Goal: Navigation & Orientation: Find specific page/section

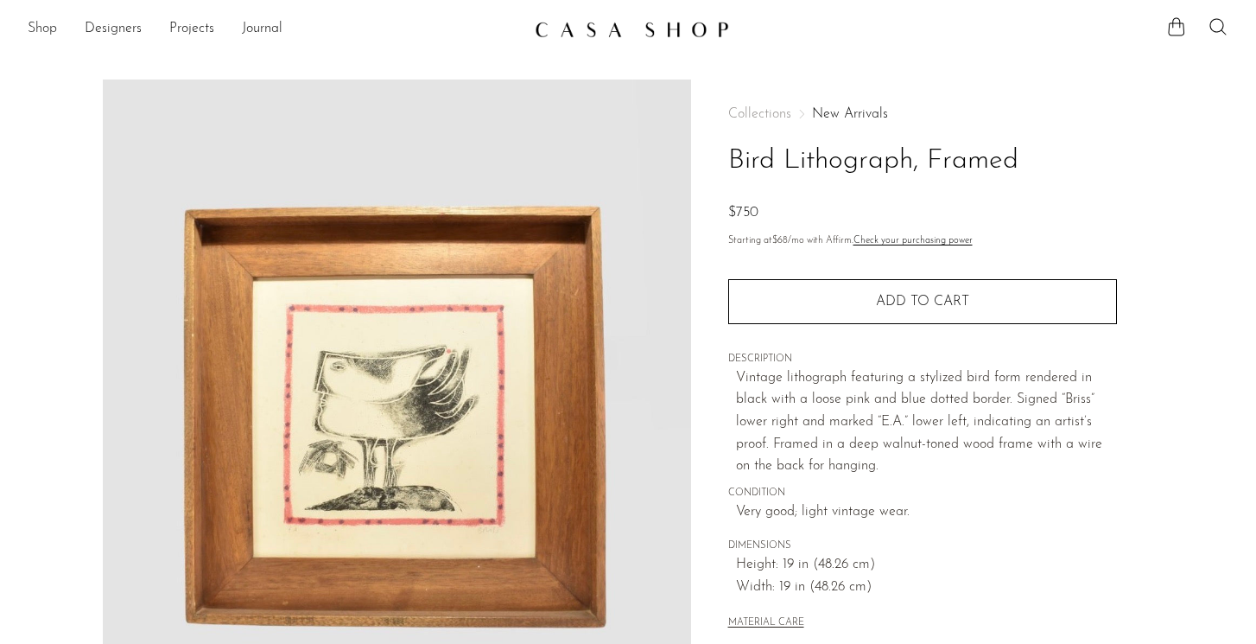
click at [47, 30] on link "Shop" at bounding box center [42, 29] width 29 height 22
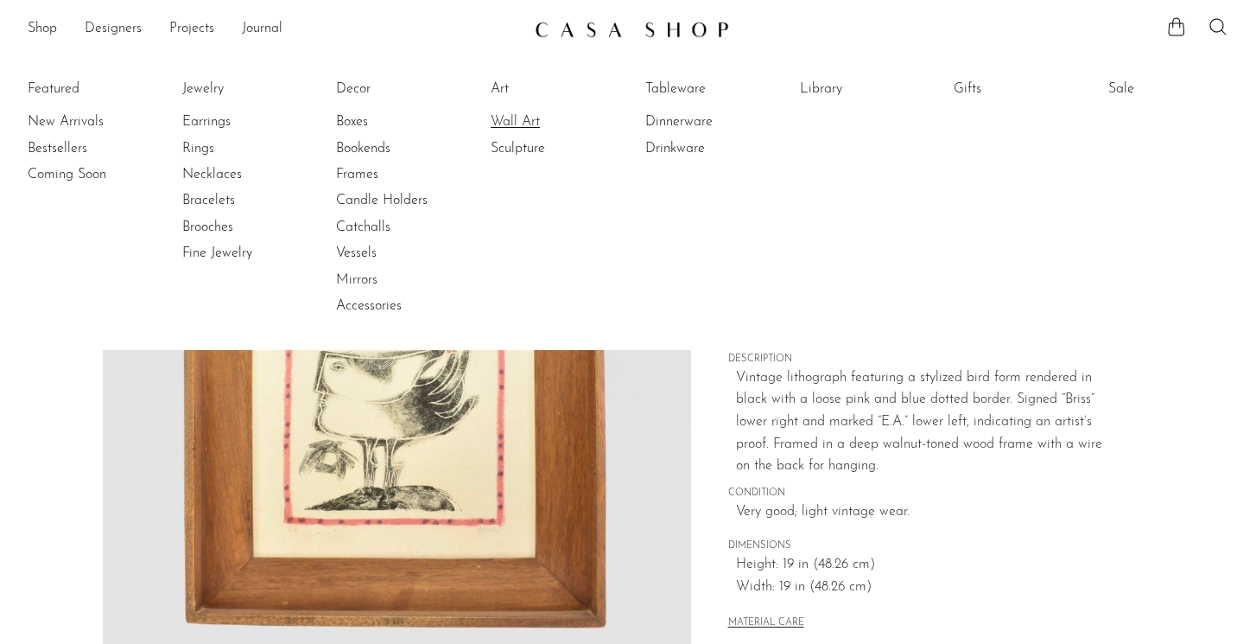
click at [506, 122] on link "Wall Art" at bounding box center [556, 121] width 130 height 19
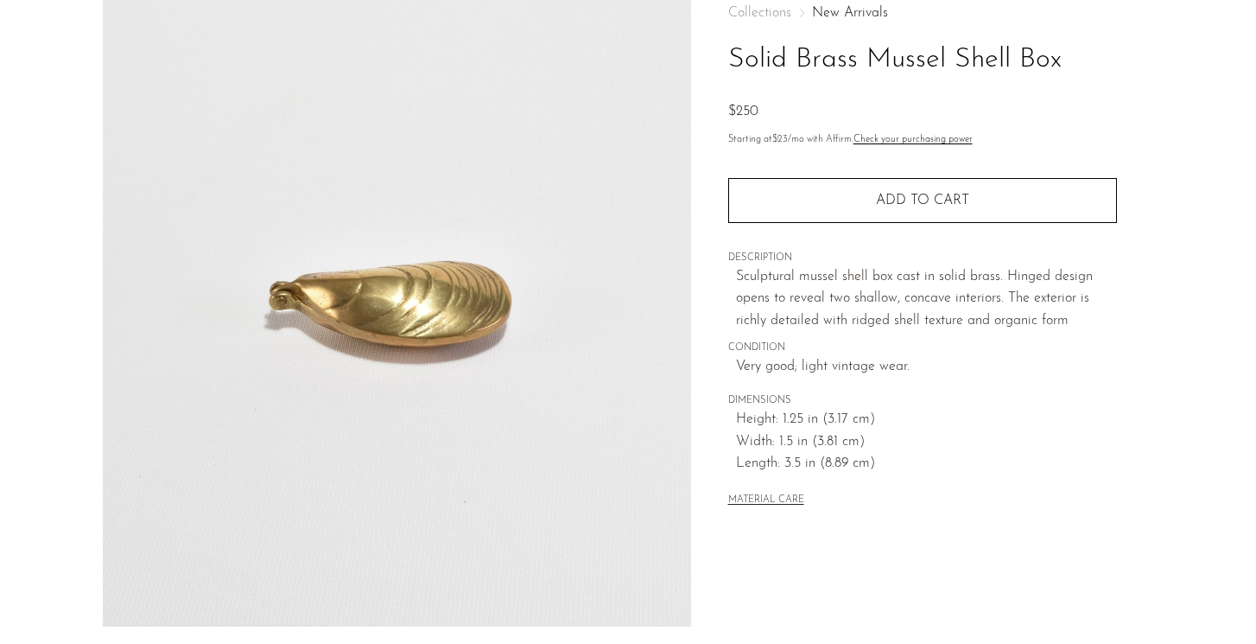
scroll to position [102, 0]
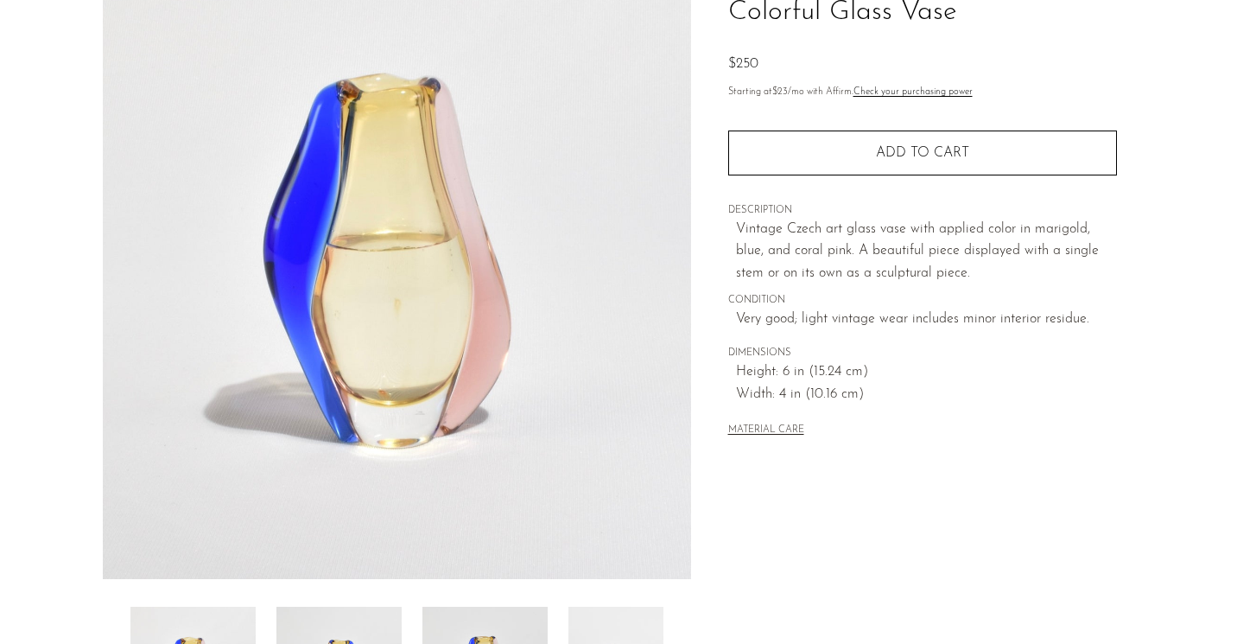
scroll to position [161, 0]
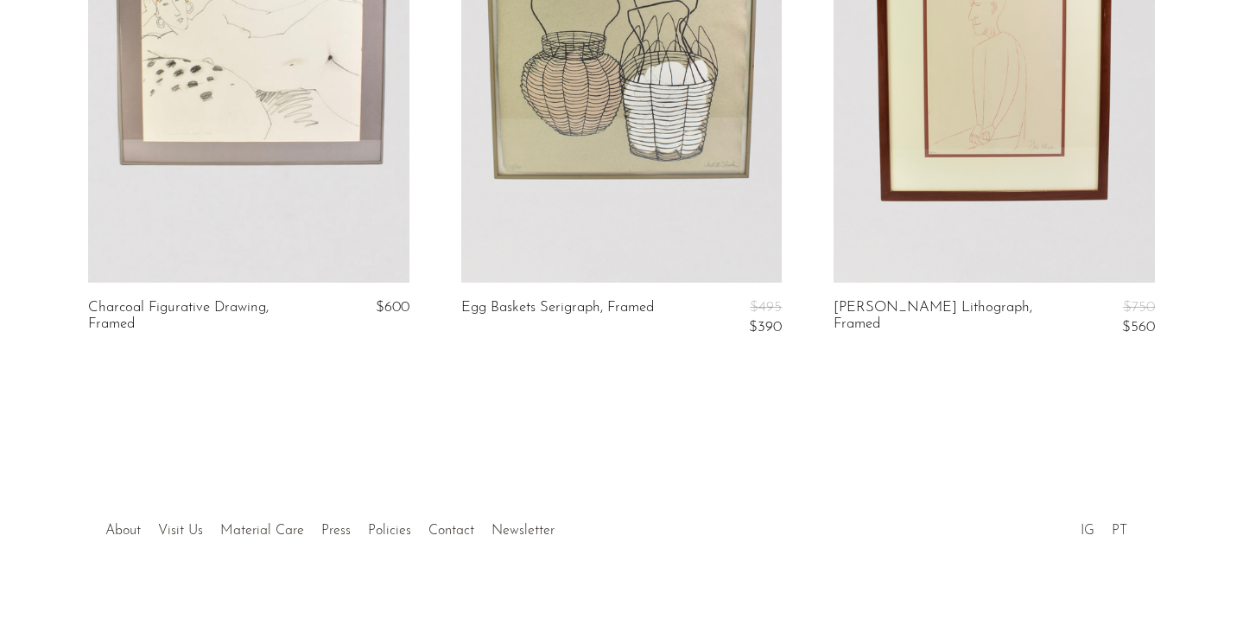
scroll to position [1934, 0]
